Goal: Information Seeking & Learning: Learn about a topic

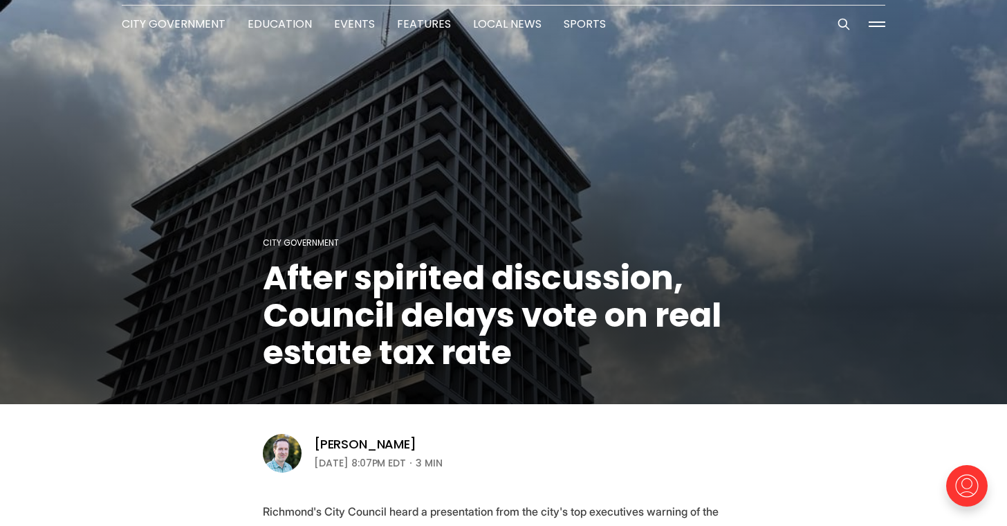
scroll to position [130, 0]
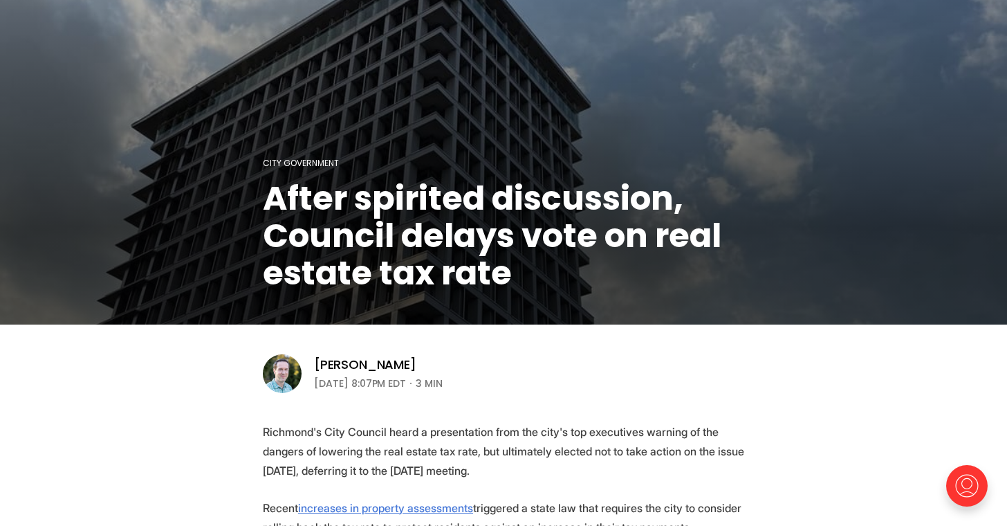
drag, startPoint x: 534, startPoint y: 417, endPoint x: 559, endPoint y: 366, distance: 56.9
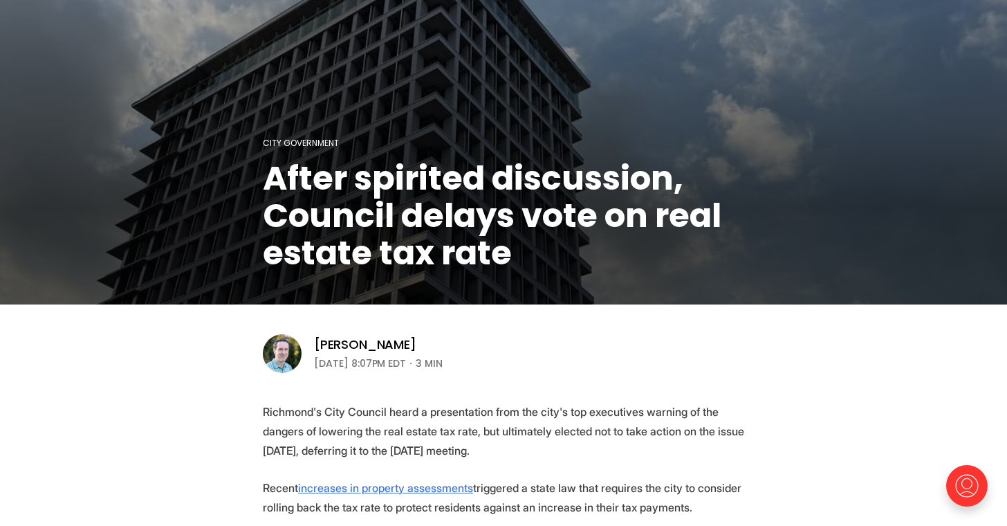
scroll to position [153, 0]
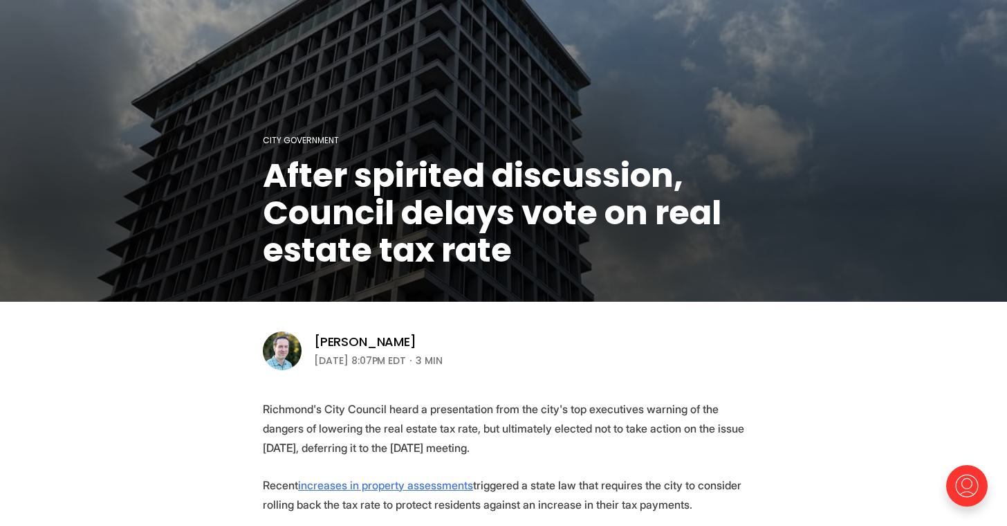
click at [405, 402] on p "Richmond's City Council heard a presentation from the city's top executives war…" at bounding box center [503, 428] width 481 height 58
click at [421, 402] on p "Richmond's City Council heard a presentation from the city's top executives war…" at bounding box center [503, 428] width 481 height 58
click at [413, 405] on p "Richmond's City Council heard a presentation from the city's top executives war…" at bounding box center [503, 428] width 481 height 58
drag, startPoint x: 410, startPoint y: 407, endPoint x: 256, endPoint y: 407, distance: 154.2
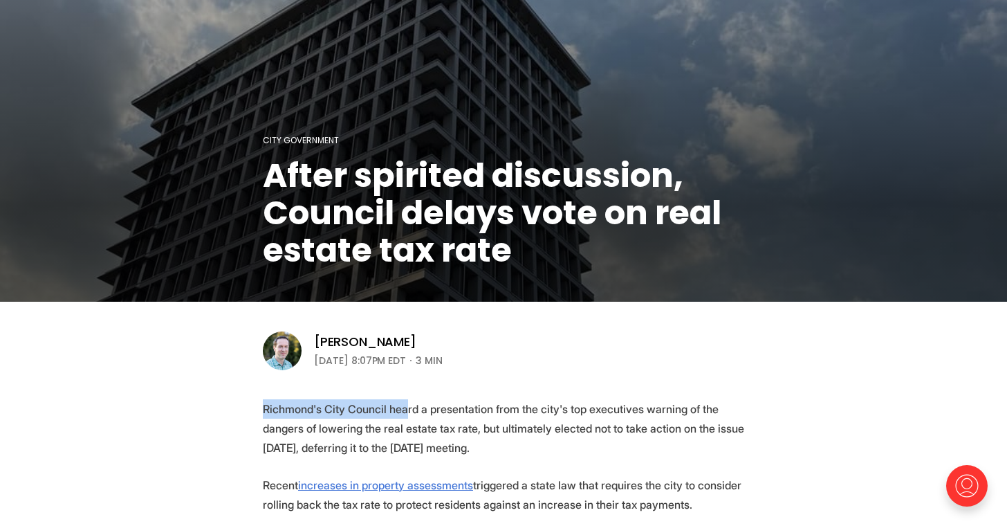
copy p "Richmond's City Council hea"
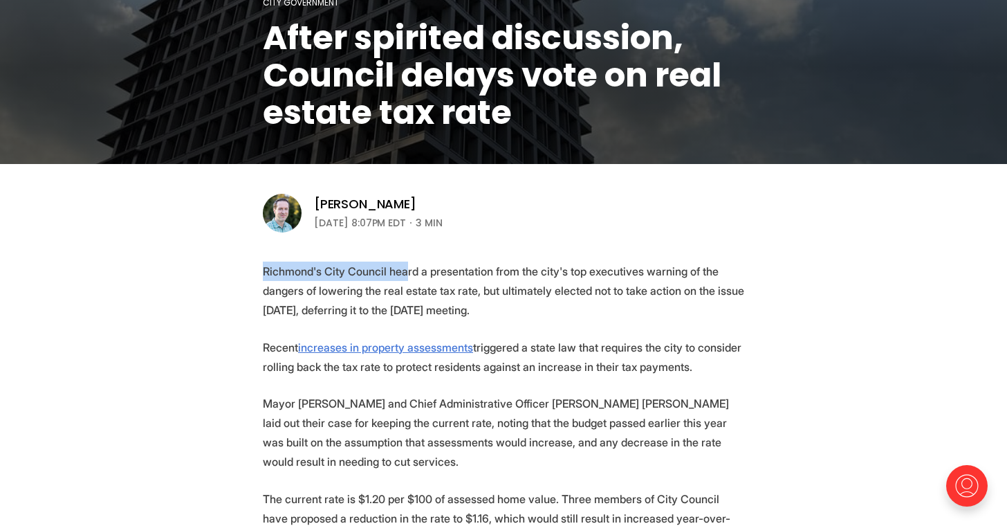
scroll to position [291, 0]
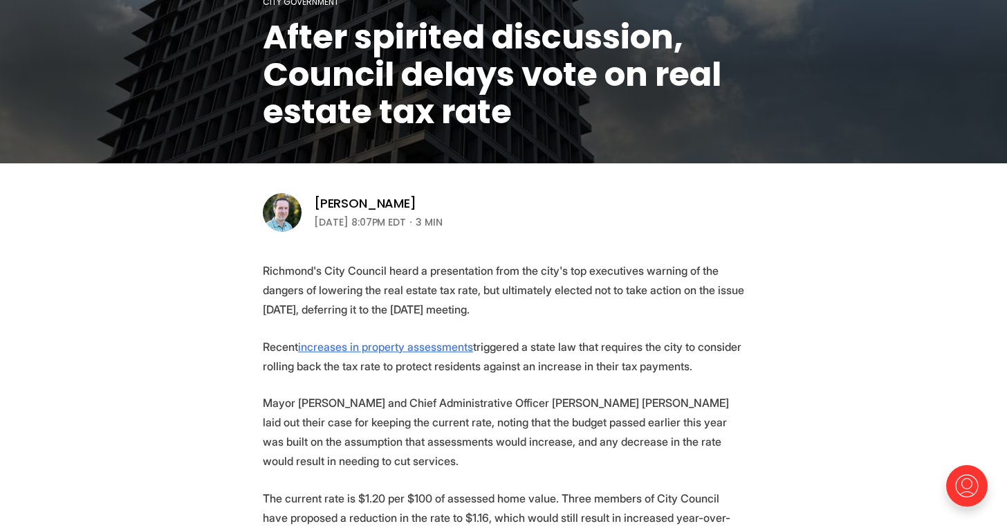
click at [530, 297] on p "Richmond's City Council heard a presentation from the city's top executives war…" at bounding box center [503, 290] width 481 height 58
click at [491, 303] on p "Richmond's City Council heard a presentation from the city's top executives war…" at bounding box center [503, 290] width 481 height 58
drag, startPoint x: 476, startPoint y: 292, endPoint x: 391, endPoint y: 295, distance: 85.1
click at [391, 295] on p "Richmond's City Council heard a presentation from the city's top executives war…" at bounding box center [503, 290] width 481 height 58
drag, startPoint x: 396, startPoint y: 297, endPoint x: 460, endPoint y: 304, distance: 64.8
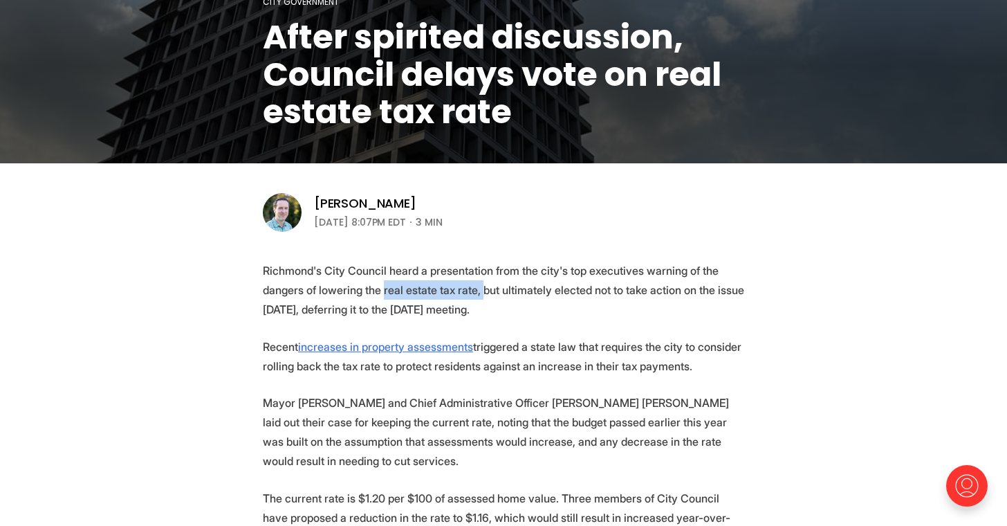
click at [396, 297] on p "Richmond's City Council heard a presentation from the city's top executives war…" at bounding box center [503, 290] width 481 height 58
drag, startPoint x: 527, startPoint y: 307, endPoint x: 389, endPoint y: 291, distance: 138.5
click at [389, 291] on p "Richmond's City Council heard a presentation from the city's top executives war…" at bounding box center [503, 290] width 481 height 58
copy p "real estate tax rate, but ultimately elected not to take action on the issue [D…"
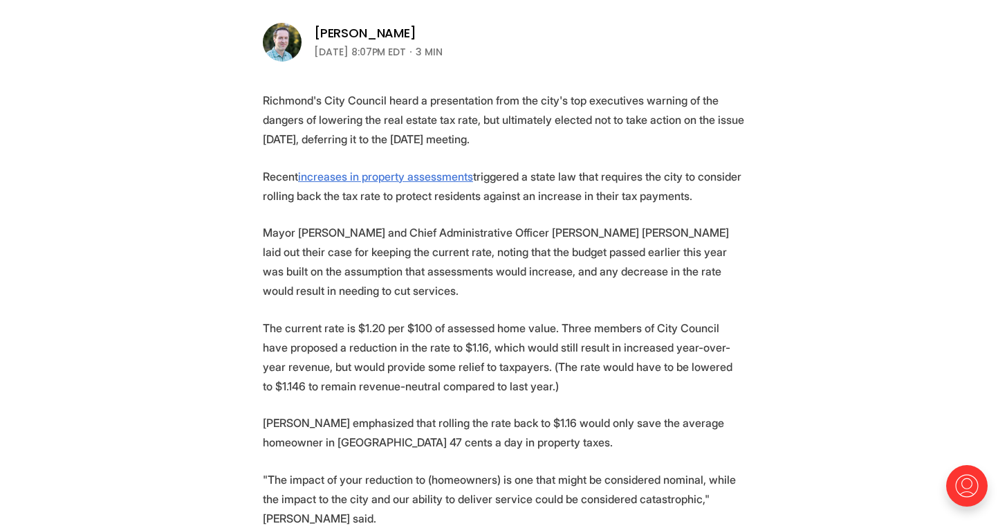
scroll to position [462, 0]
click at [607, 252] on p "Mayor [PERSON_NAME] and Chief Administrative Officer [PERSON_NAME] [PERSON_NAME…" at bounding box center [503, 260] width 481 height 77
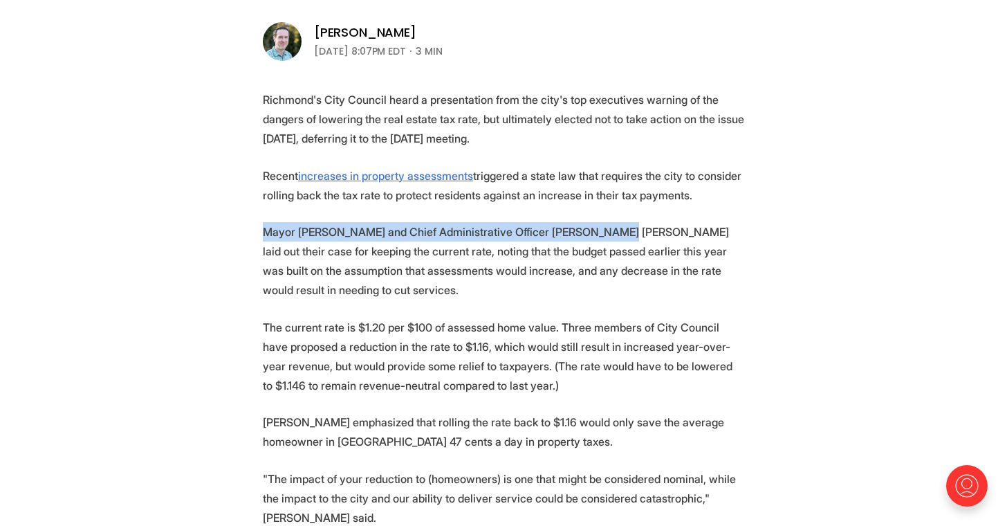
drag, startPoint x: 616, startPoint y: 250, endPoint x: 214, endPoint y: 247, distance: 402.4
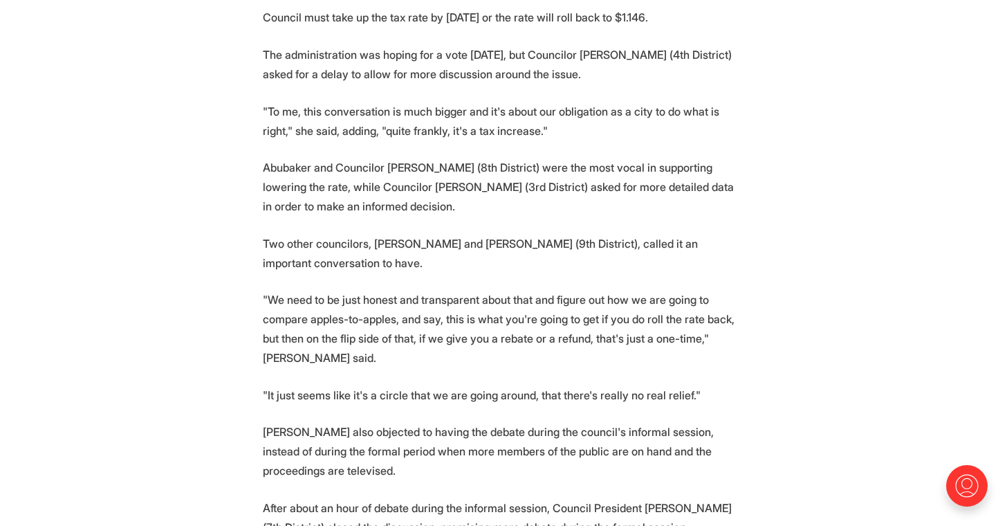
scroll to position [1509, 0]
click at [458, 271] on p "Two other councilors, [PERSON_NAME] and [PERSON_NAME] (9th District), called it…" at bounding box center [503, 251] width 481 height 39
click at [409, 271] on p "Two other councilors, [PERSON_NAME] and [PERSON_NAME] (9th District), called it…" at bounding box center [503, 251] width 481 height 39
click at [419, 207] on p "Abubaker and Councilor [PERSON_NAME] (8th District) were the most vocal in supp…" at bounding box center [503, 185] width 481 height 58
click at [294, 205] on p "Abubaker and Councilor [PERSON_NAME] (8th District) were the most vocal in supp…" at bounding box center [503, 185] width 481 height 58
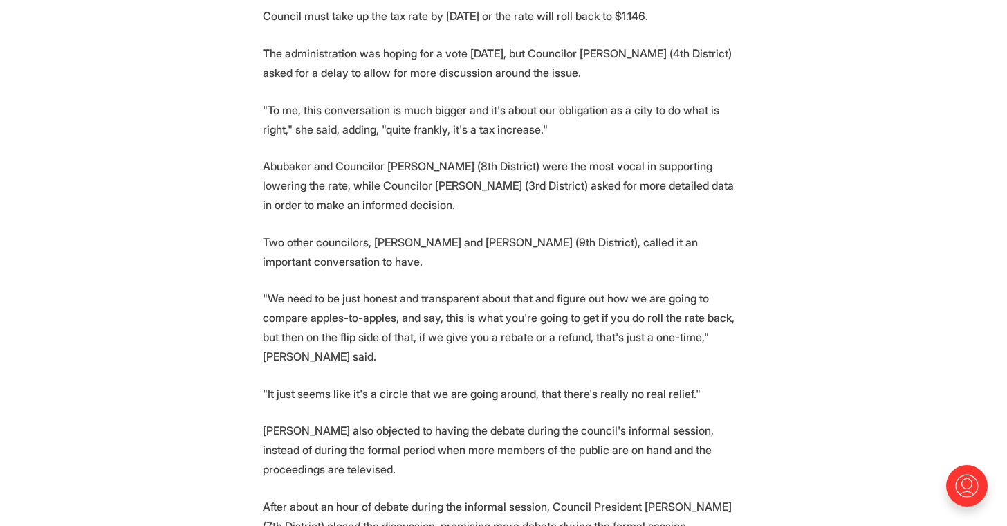
click at [429, 214] on p "Abubaker and Councilor [PERSON_NAME] (8th District) were the most vocal in supp…" at bounding box center [503, 185] width 481 height 58
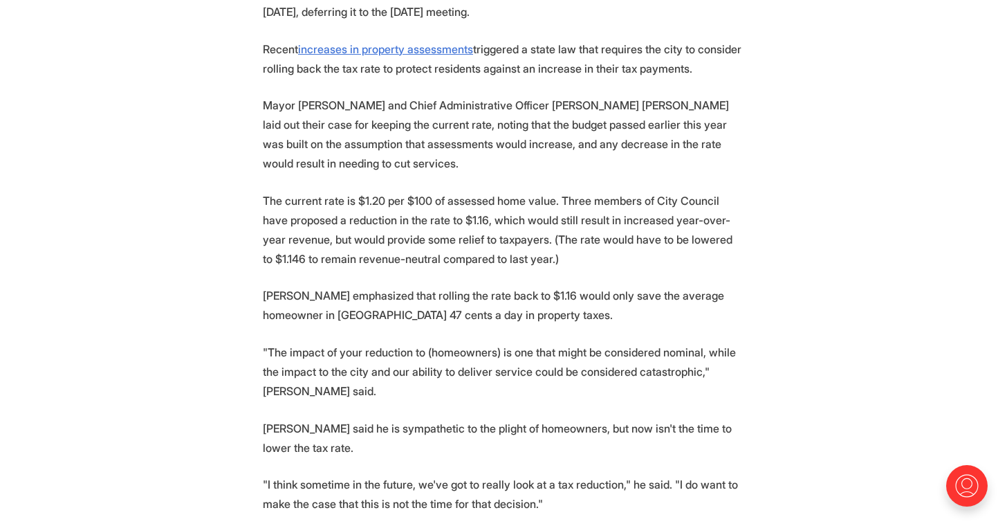
scroll to position [586, 0]
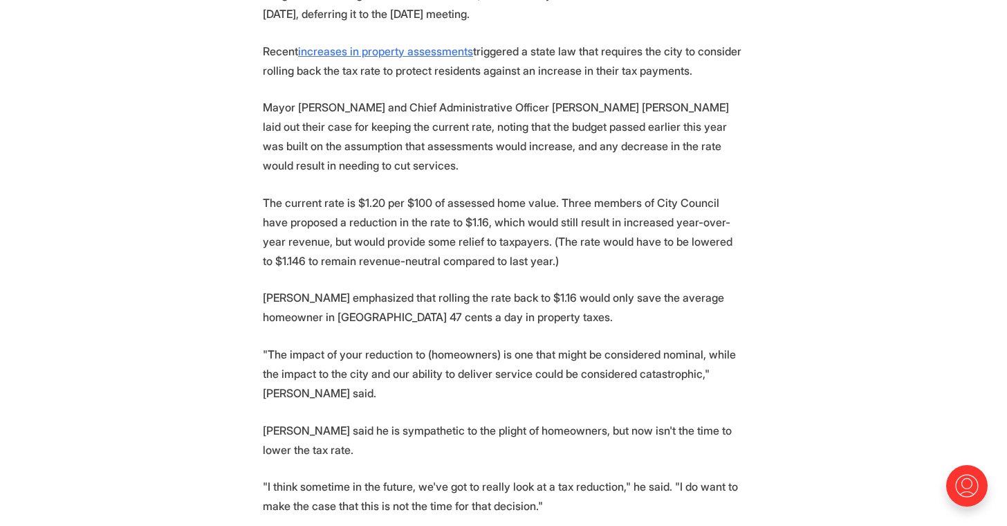
drag, startPoint x: 617, startPoint y: 127, endPoint x: 539, endPoint y: 125, distance: 77.5
click at [539, 125] on p "Mayor [PERSON_NAME] and Chief Administrative Officer [PERSON_NAME] [PERSON_NAME…" at bounding box center [503, 135] width 481 height 77
copy p "[PERSON_NAME] [PERSON_NAME]"
